Goal: Transaction & Acquisition: Book appointment/travel/reservation

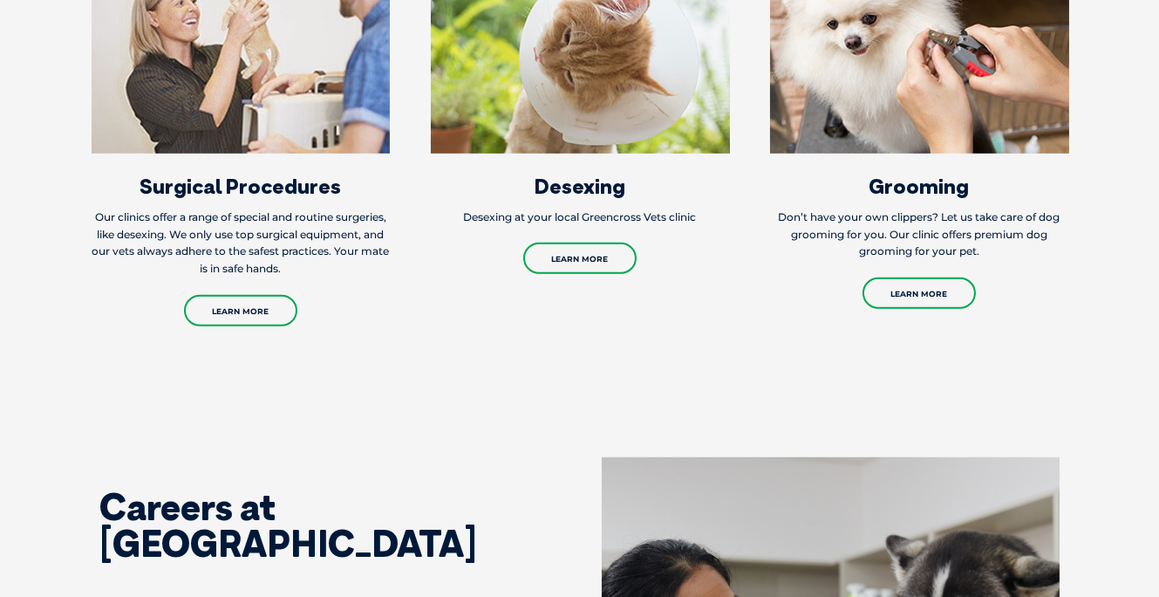
scroll to position [2238, 0]
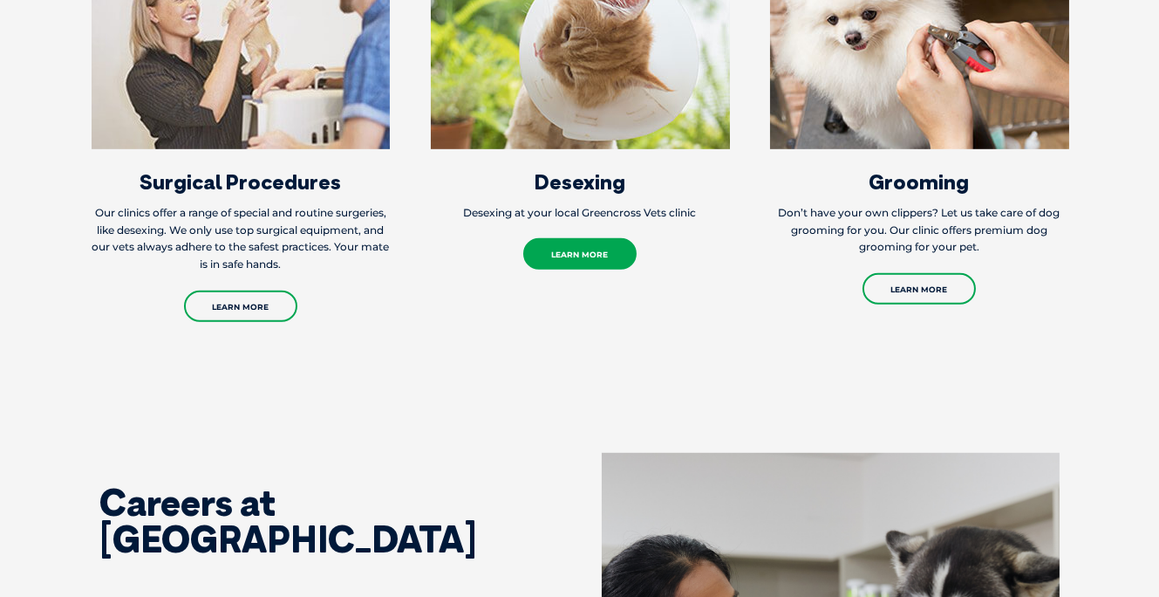
click at [582, 259] on link "Learn More" at bounding box center [579, 253] width 113 height 31
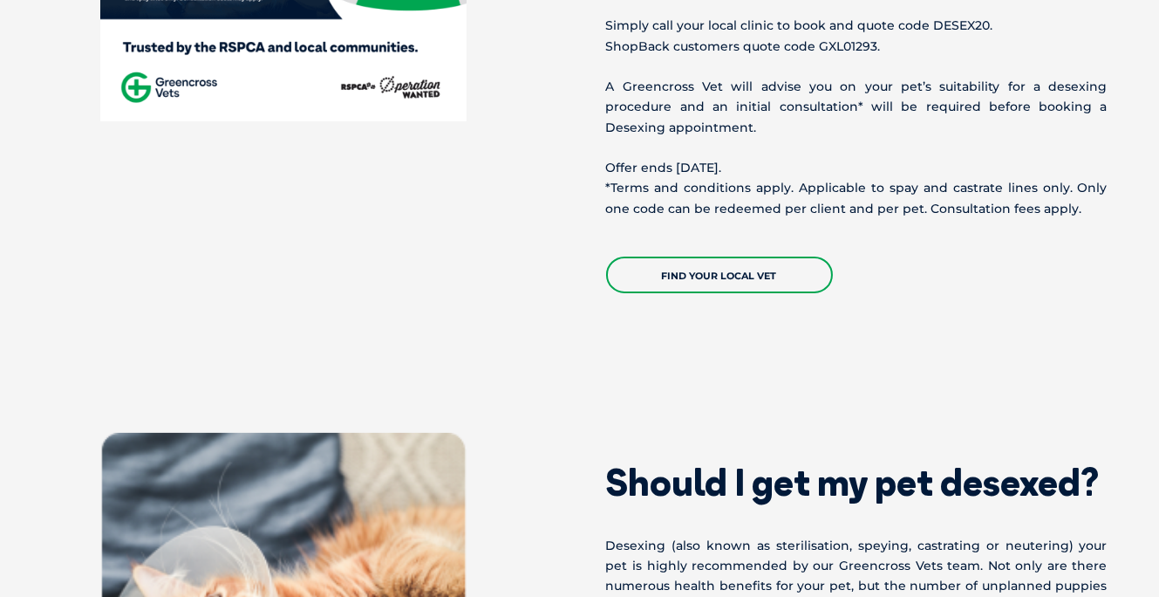
scroll to position [939, 0]
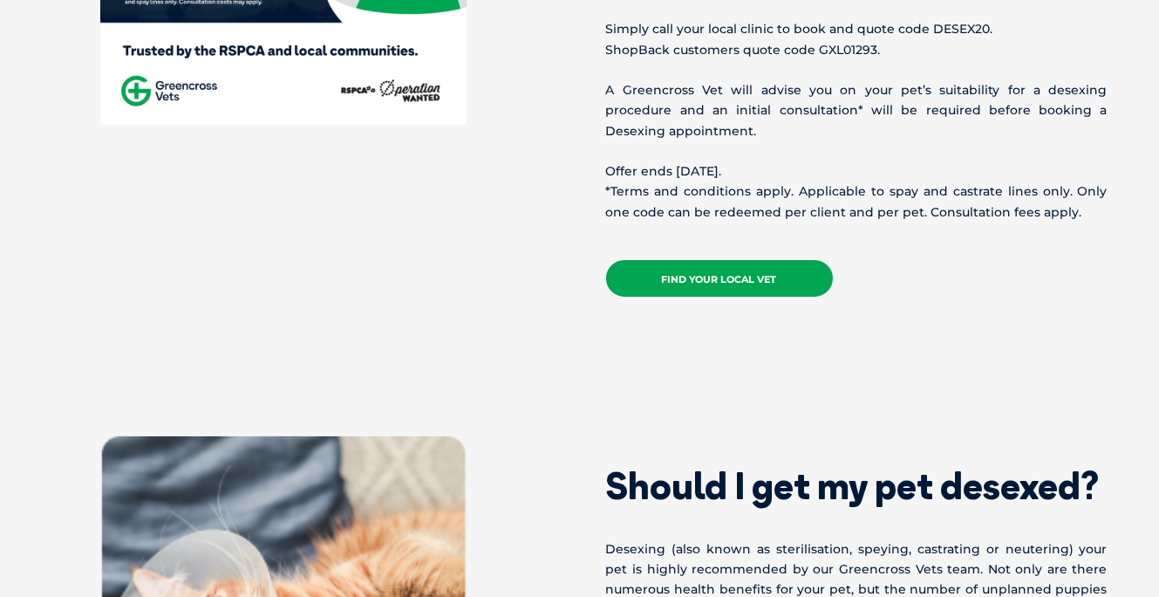
click at [797, 268] on link "Find your local vet" at bounding box center [719, 278] width 227 height 37
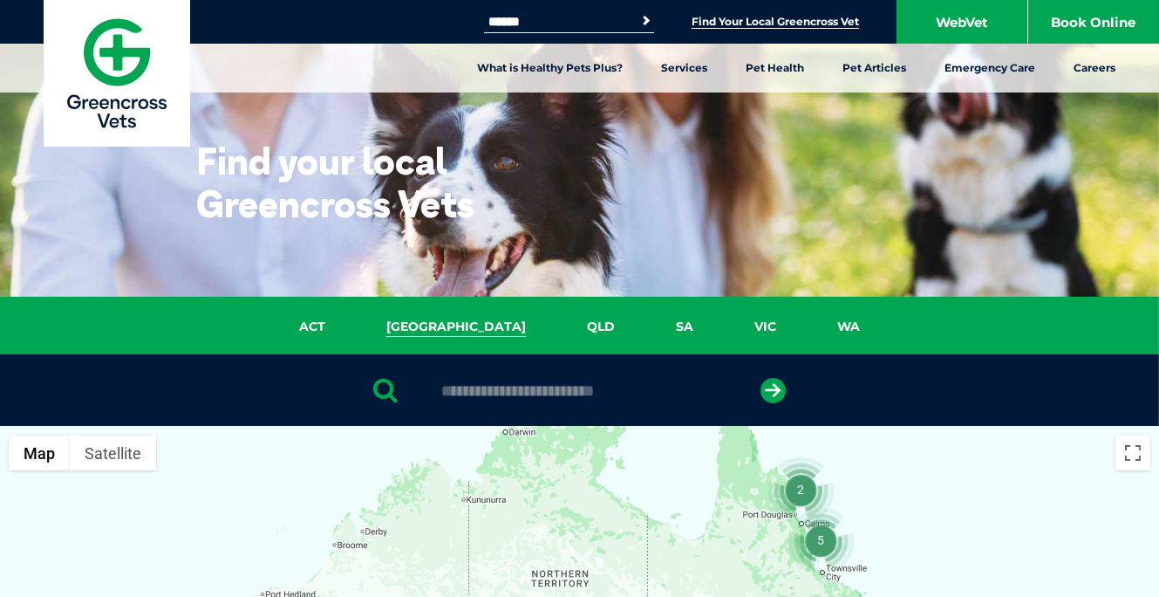
click at [454, 326] on link "NSW" at bounding box center [456, 327] width 201 height 20
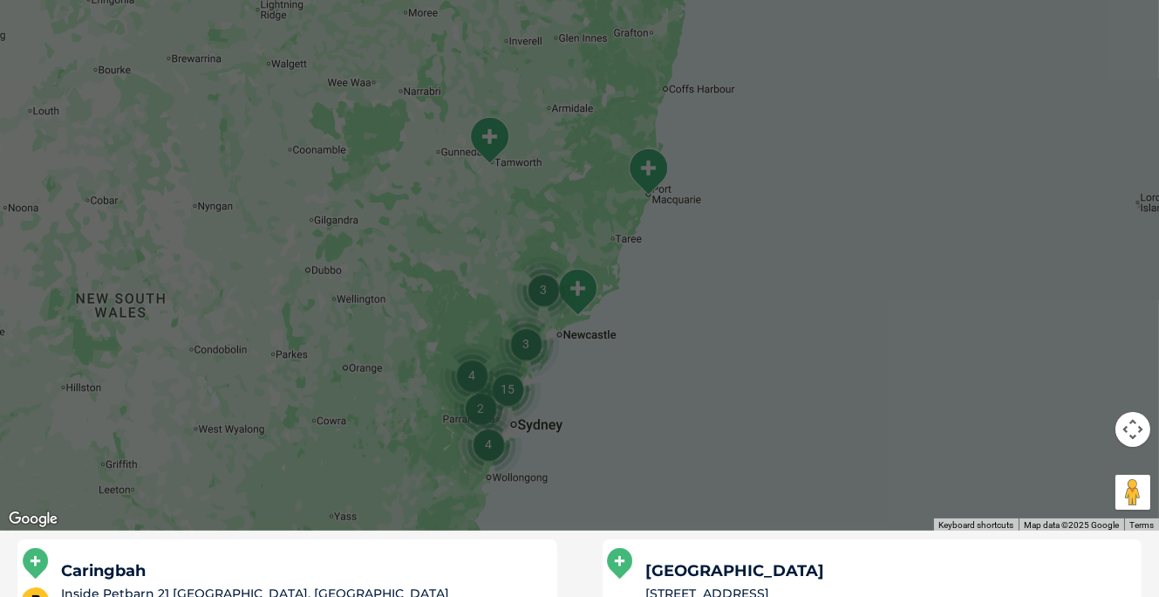
scroll to position [575, 0]
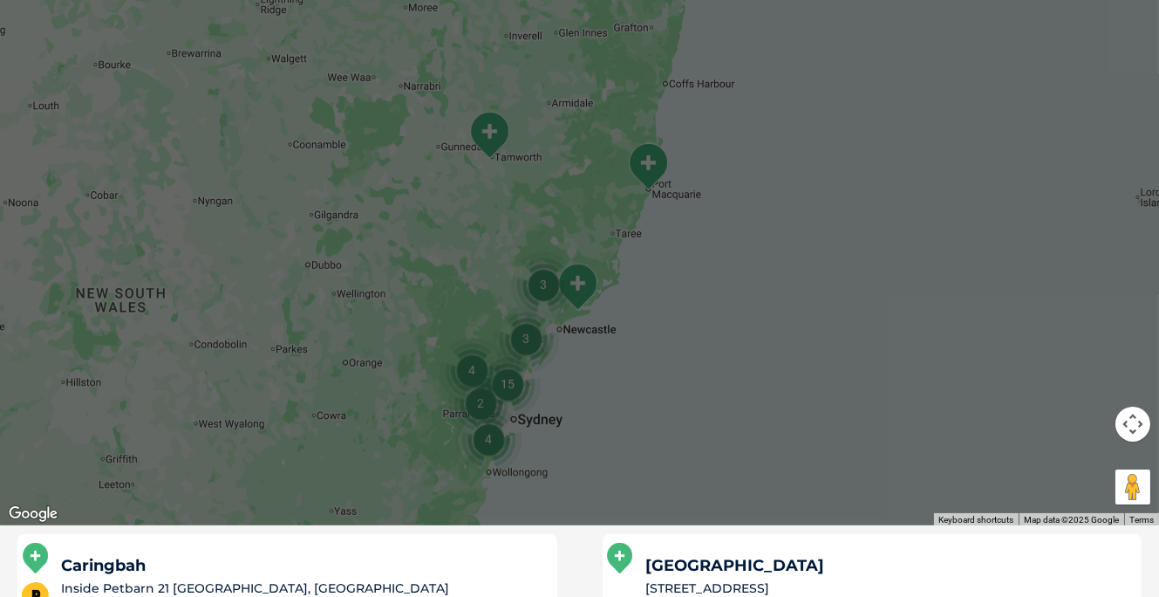
click at [784, 406] on div at bounding box center [579, 188] width 1159 height 673
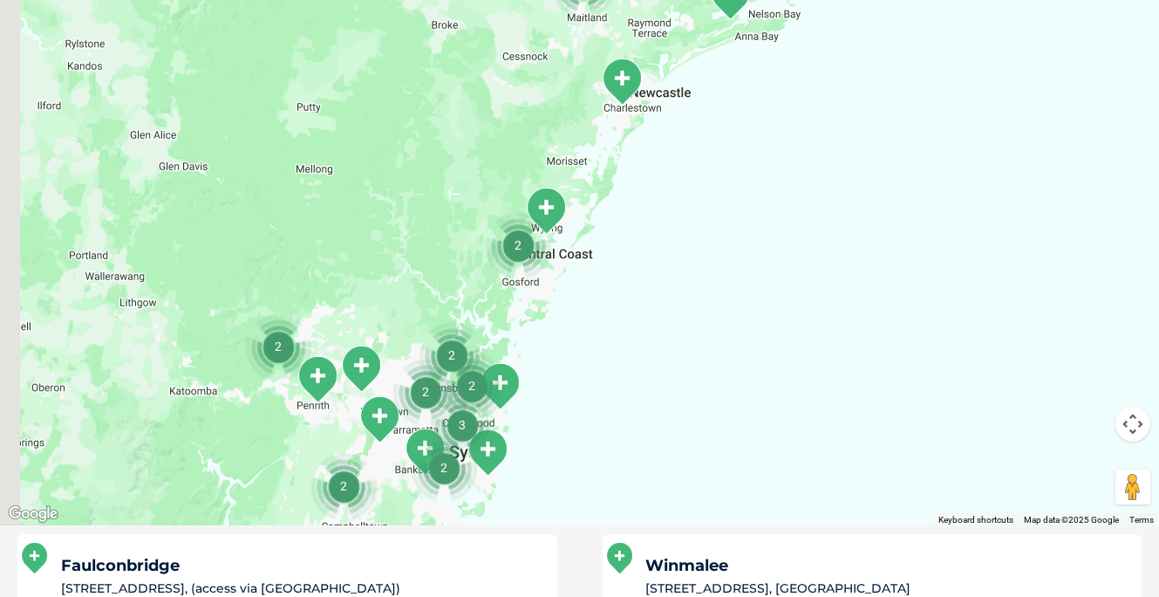
drag, startPoint x: 429, startPoint y: 430, endPoint x: 557, endPoint y: 396, distance: 132.6
click at [557, 397] on div at bounding box center [579, 188] width 1159 height 673
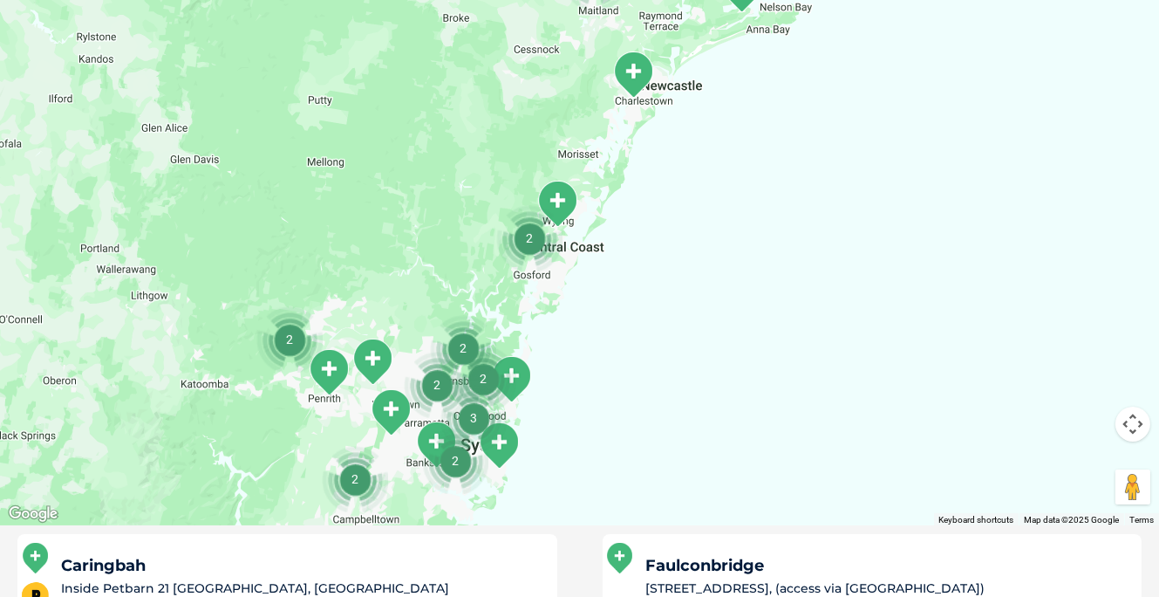
click at [461, 344] on img "2" at bounding box center [463, 348] width 66 height 66
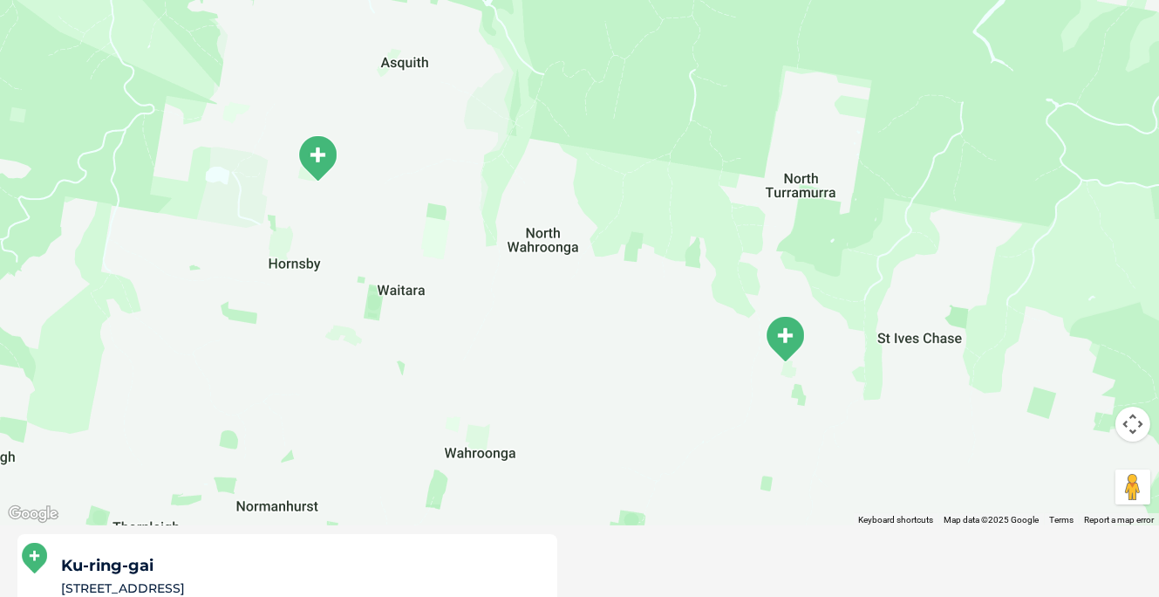
click at [321, 154] on img "Hornsby" at bounding box center [318, 158] width 44 height 48
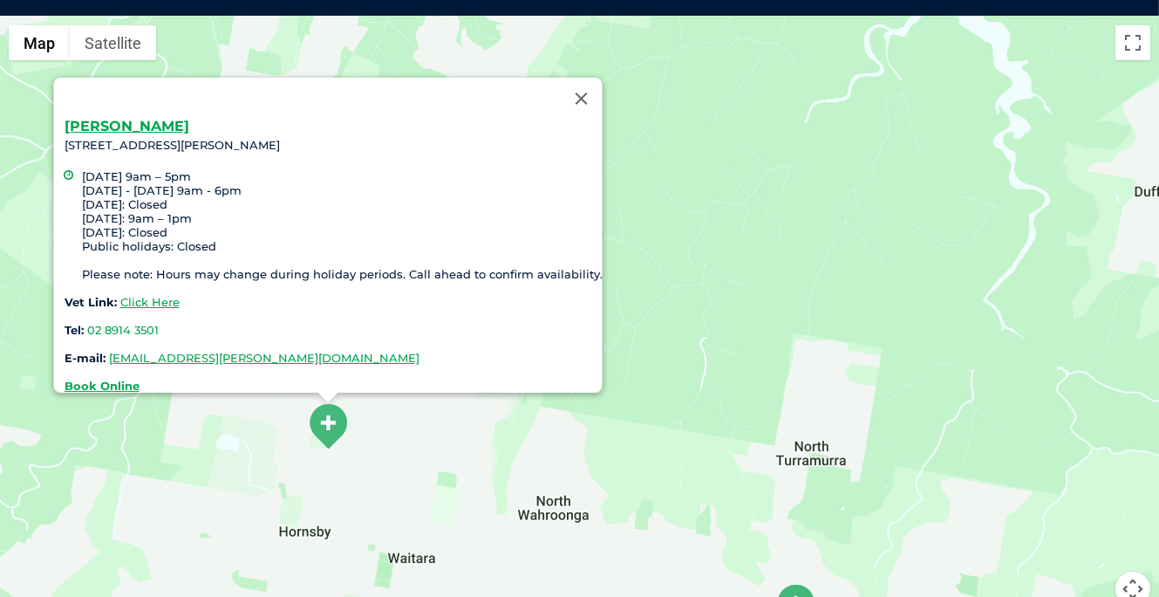
scroll to position [407, 0]
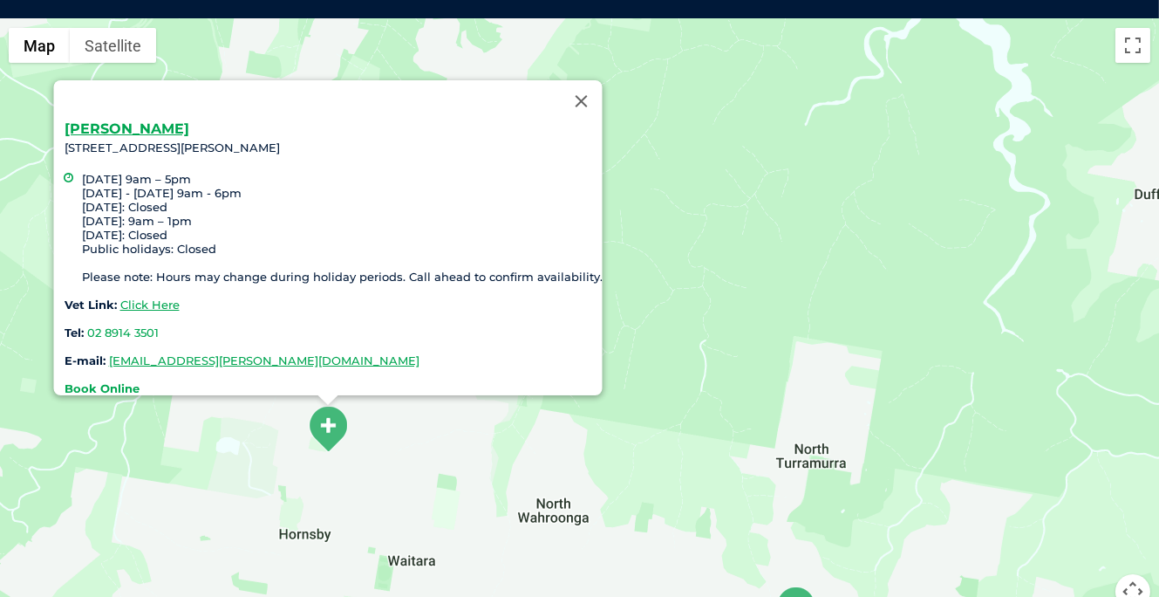
click at [110, 381] on strong "Book Online" at bounding box center [101, 388] width 75 height 14
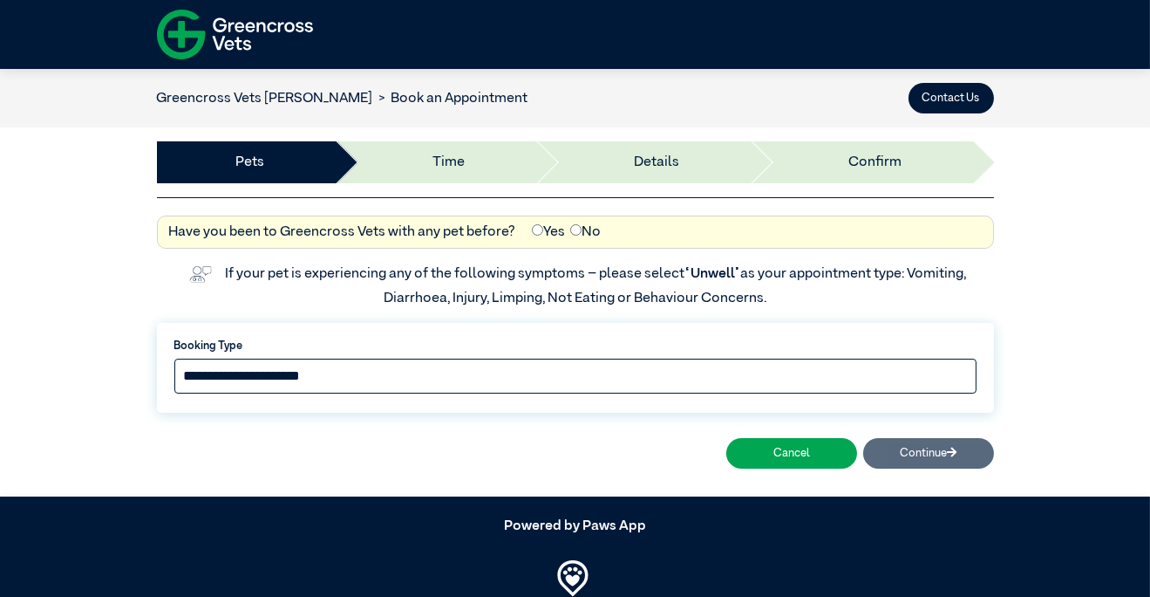
click at [375, 378] on select "**********" at bounding box center [575, 375] width 802 height 35
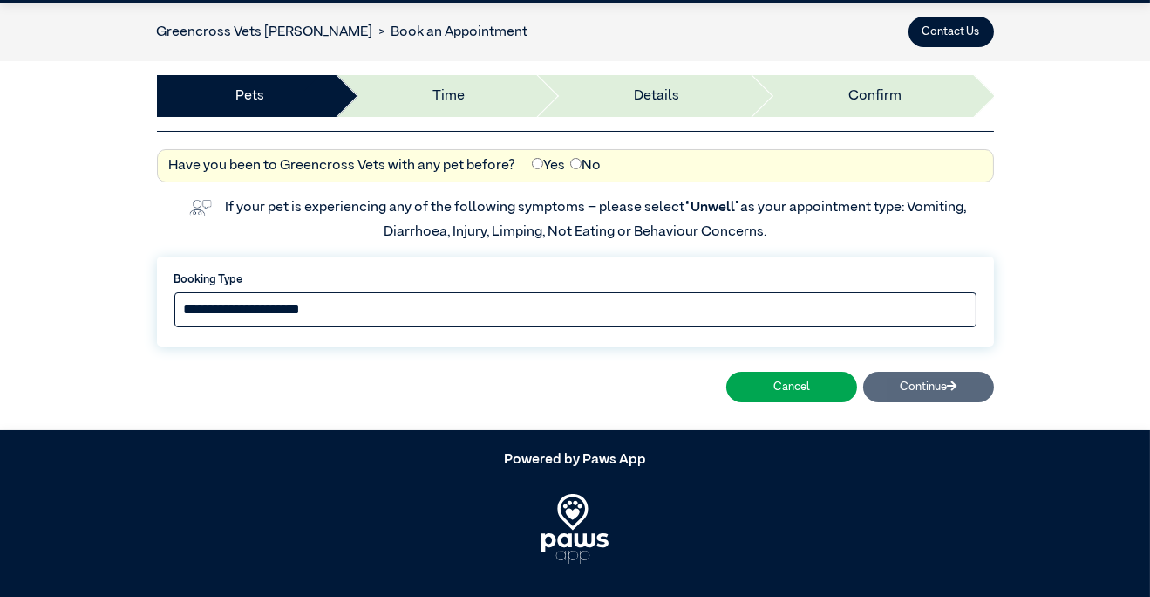
scroll to position [59, 0]
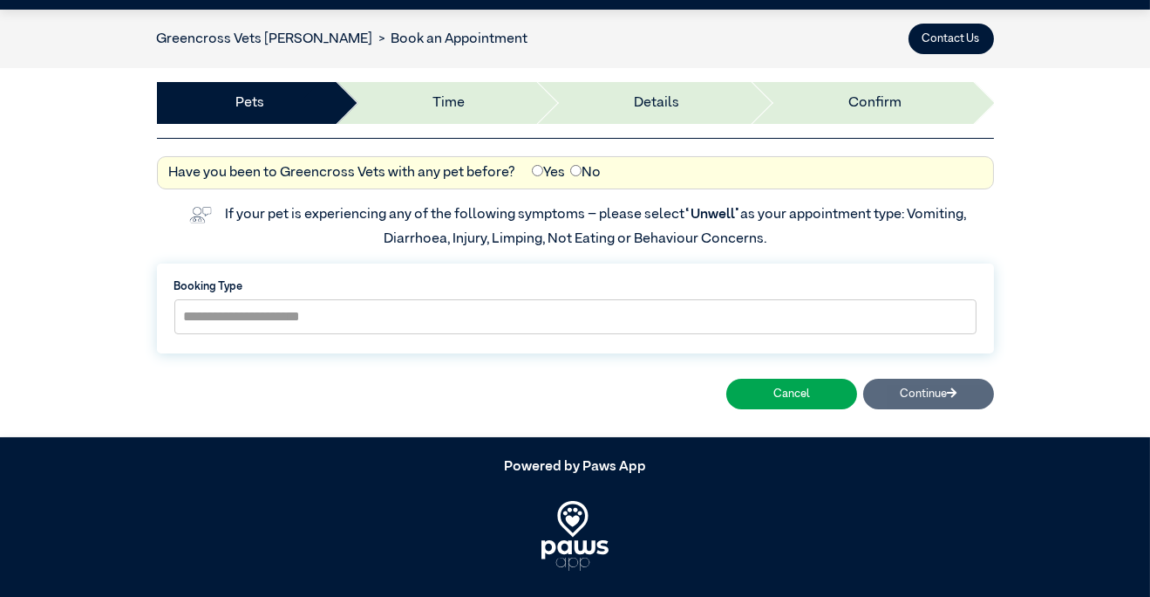
click at [932, 392] on div "Cancel Continue" at bounding box center [575, 393] width 837 height 42
click at [932, 391] on div "Cancel Continue" at bounding box center [575, 393] width 837 height 42
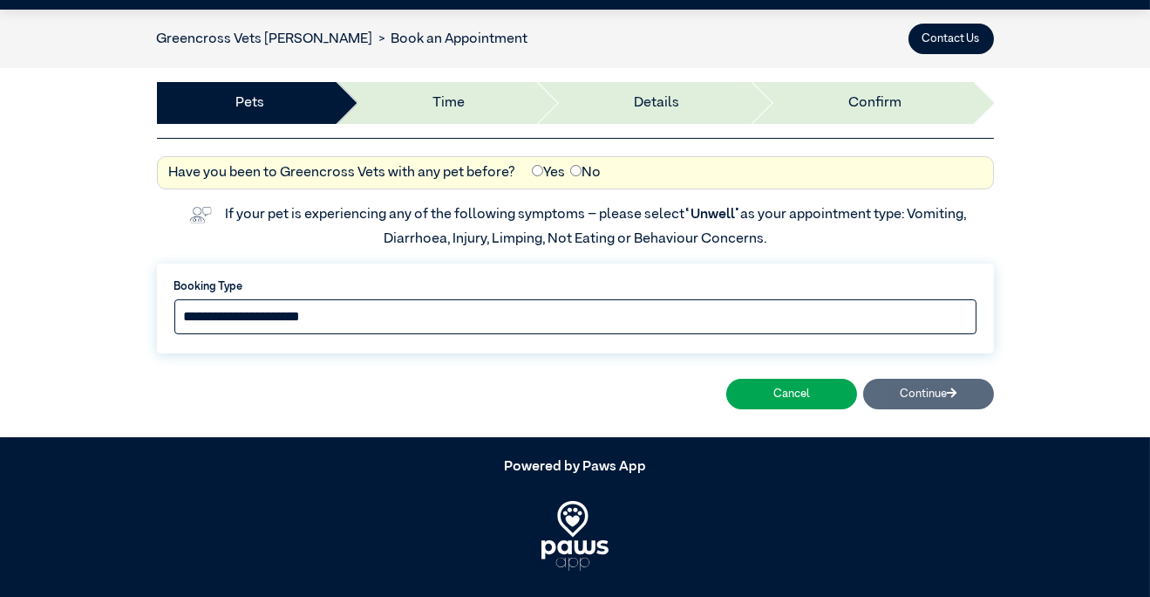
click at [428, 310] on select "**********" at bounding box center [575, 316] width 802 height 35
select select "*****"
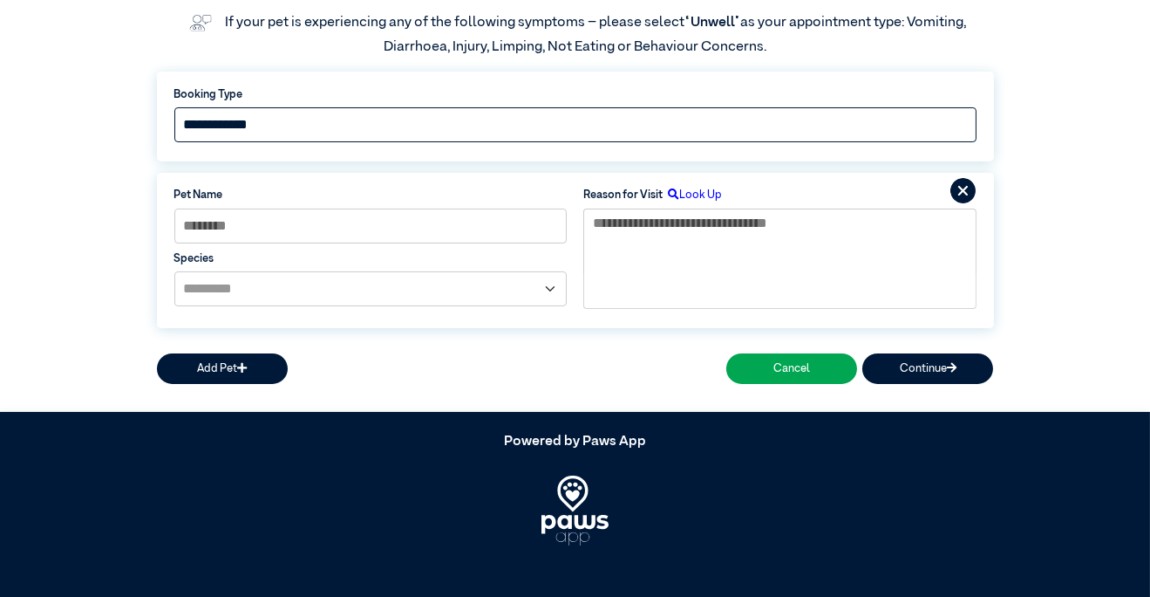
scroll to position [252, 0]
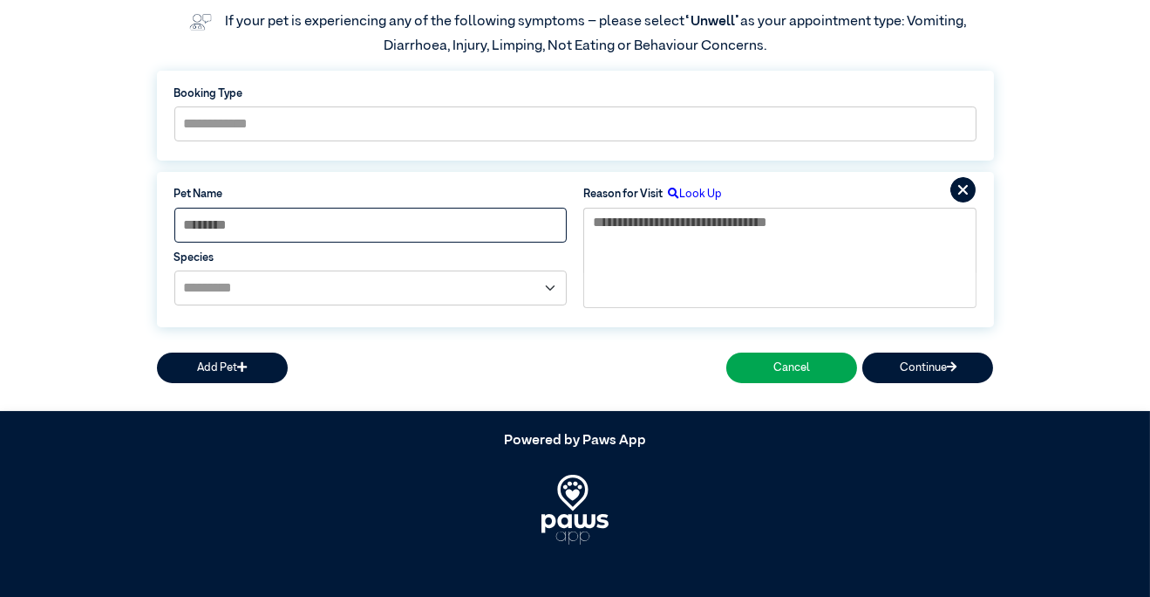
click at [529, 225] on input at bounding box center [370, 225] width 392 height 35
click at [713, 192] on label "Look Up" at bounding box center [692, 194] width 59 height 17
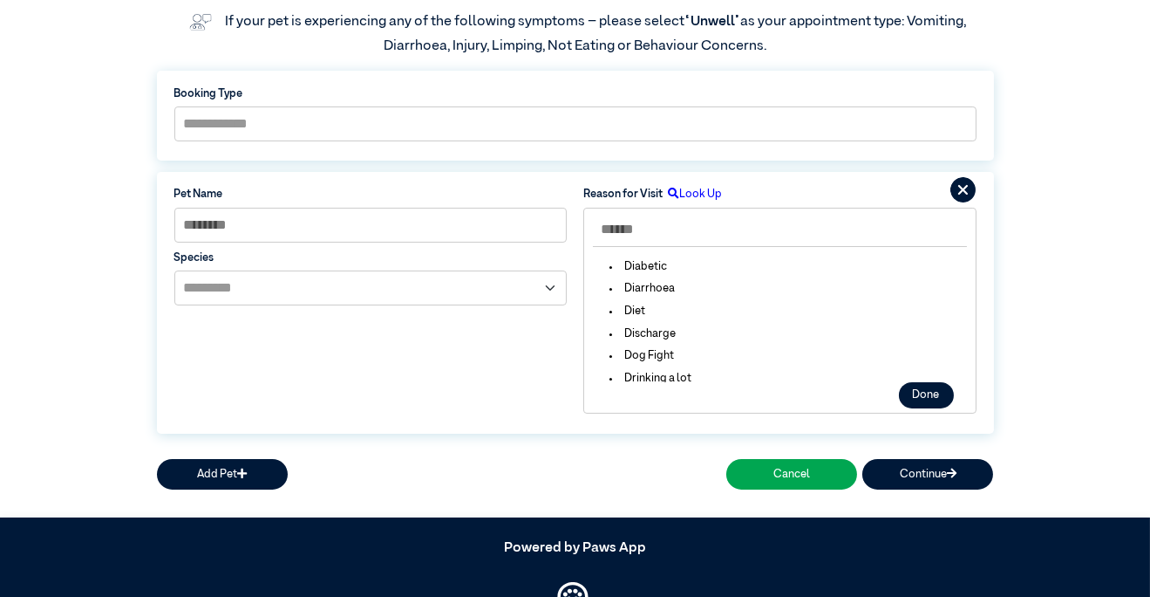
scroll to position [794, 0]
click at [955, 190] on icon at bounding box center [963, 189] width 25 height 25
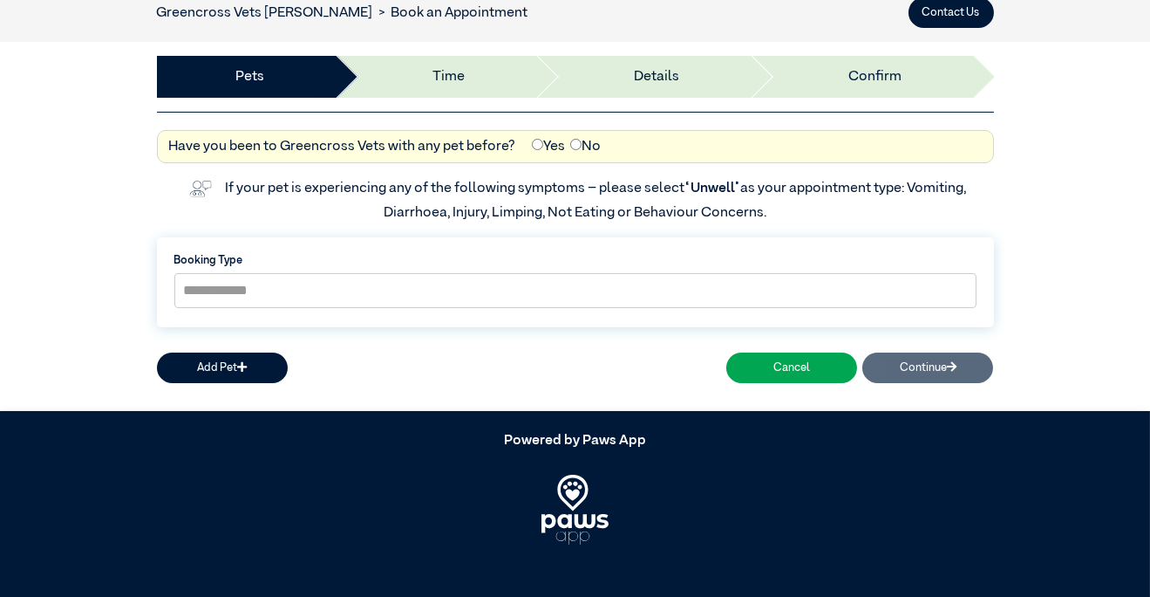
scroll to position [0, 0]
